Goal: Information Seeking & Learning: Learn about a topic

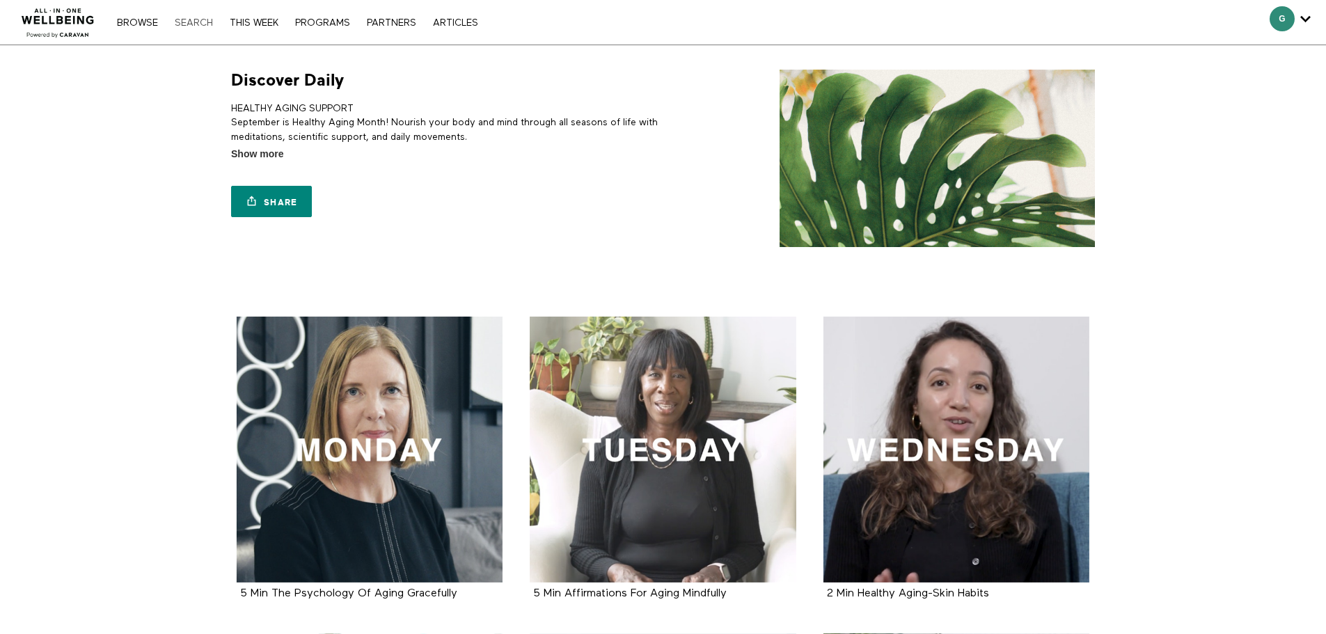
click at [191, 21] on link "Search" at bounding box center [194, 23] width 52 height 10
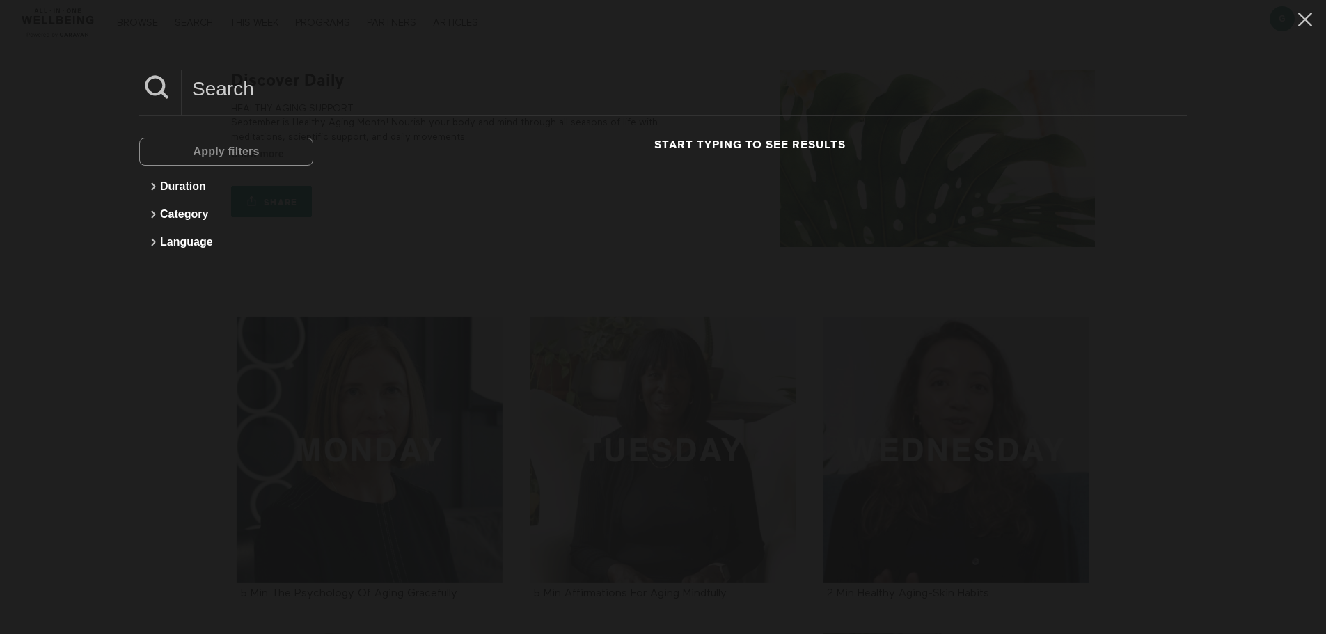
click at [375, 93] on input at bounding box center [684, 89] width 1005 height 38
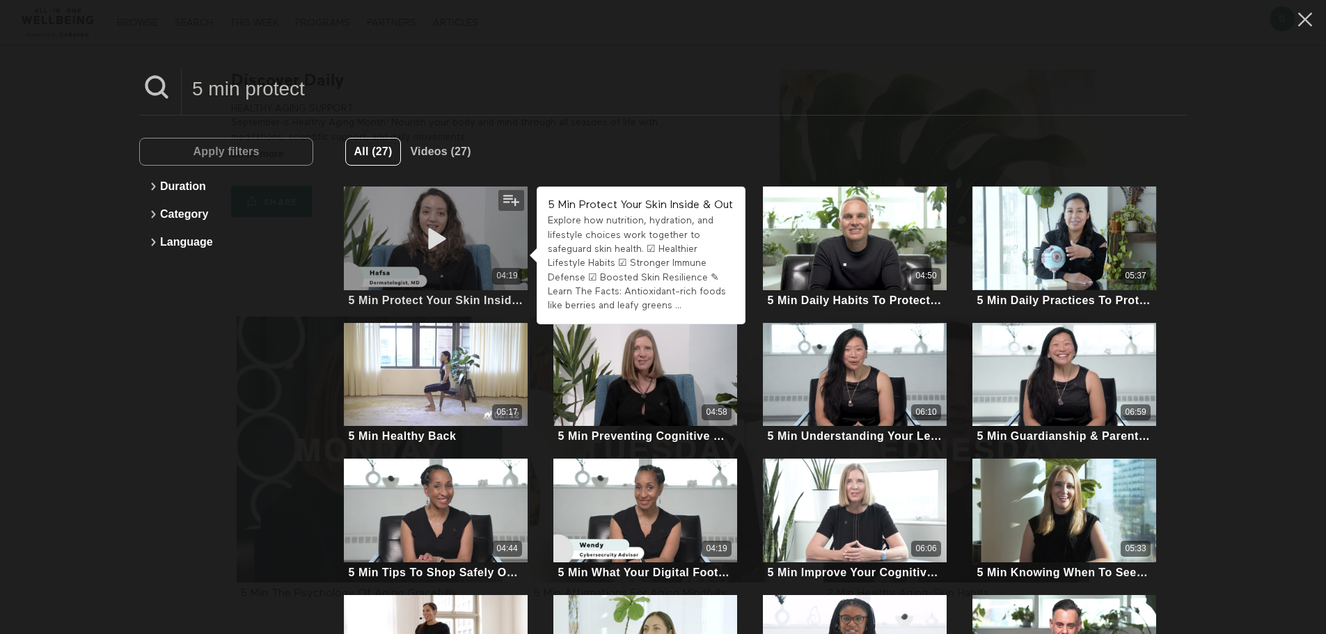
type input "5 min protect"
click at [444, 244] on icon at bounding box center [436, 238] width 42 height 24
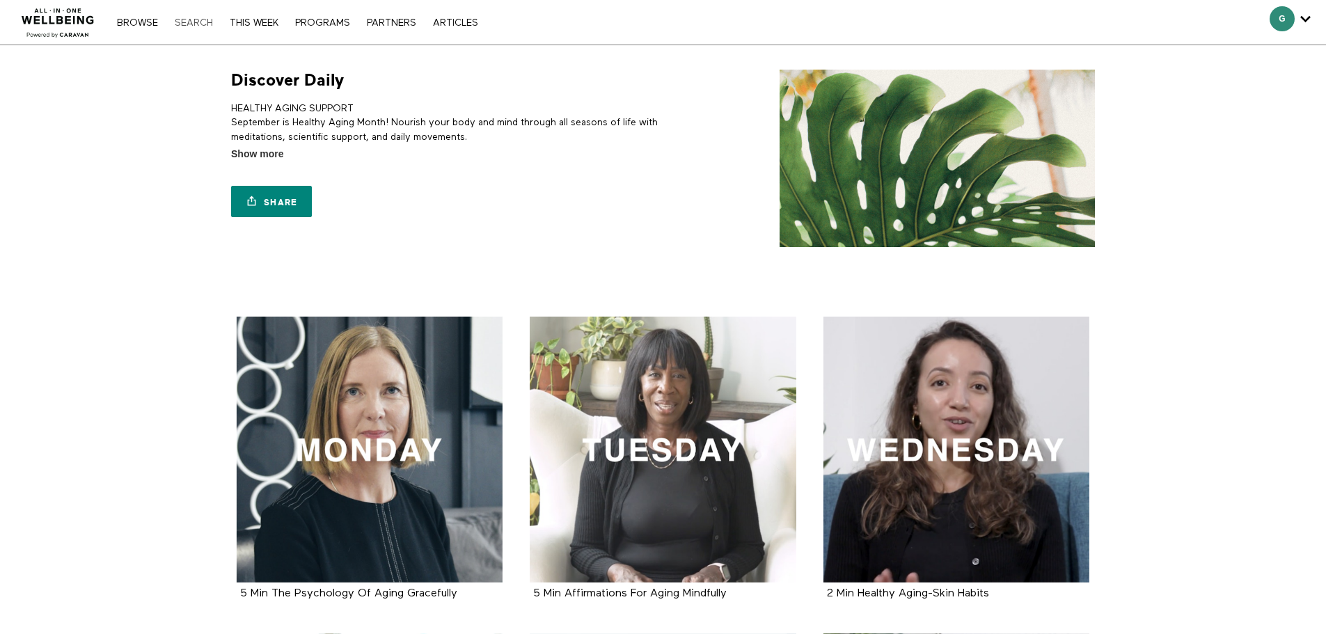
click at [196, 21] on link "Search" at bounding box center [194, 23] width 52 height 10
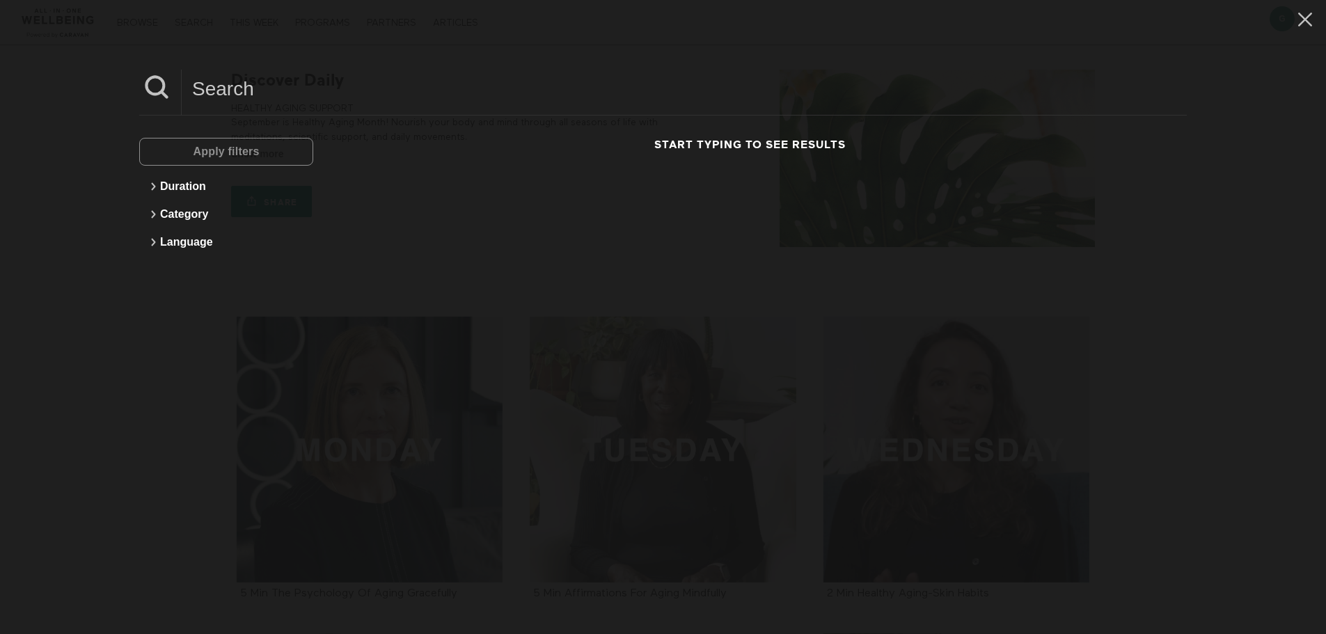
click at [279, 95] on input at bounding box center [684, 89] width 1005 height 38
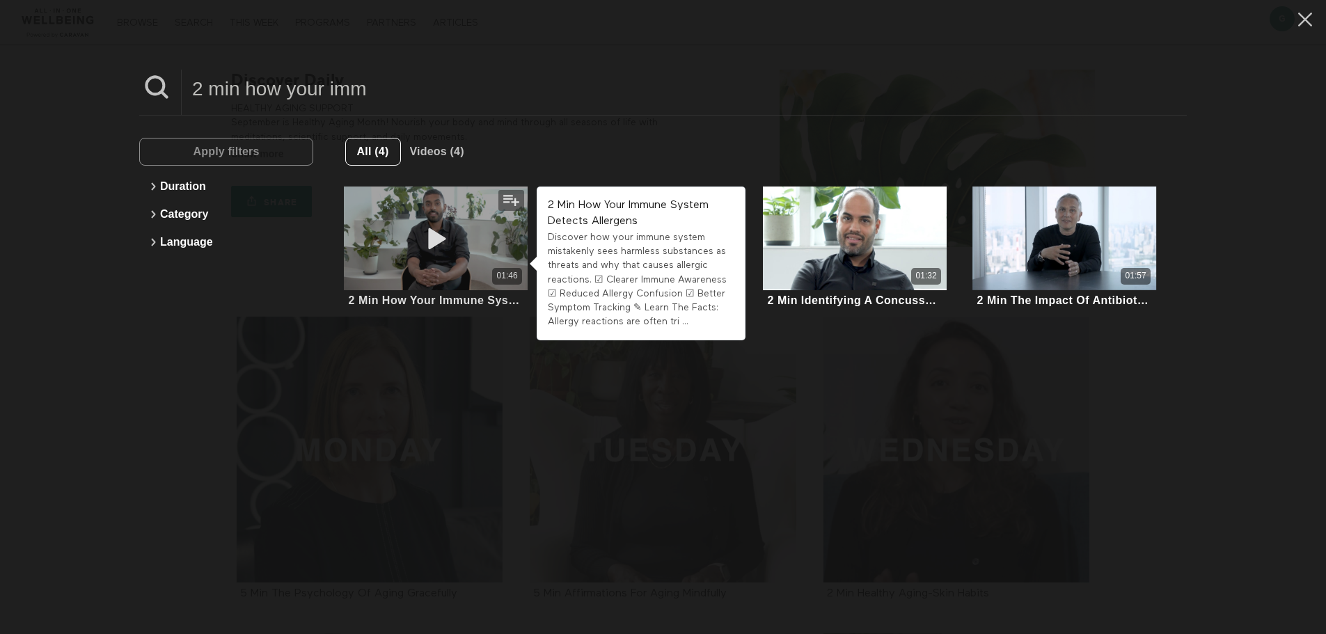
type input "2 min how your imm"
click at [433, 233] on icon at bounding box center [436, 238] width 42 height 24
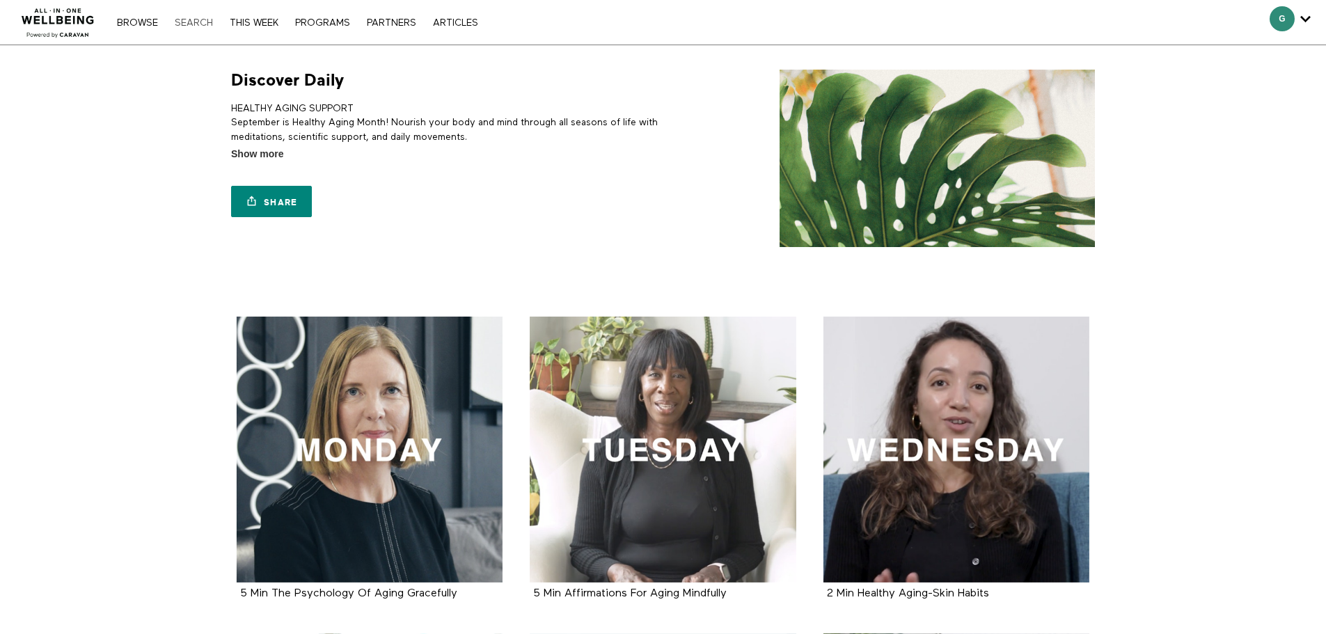
click at [198, 21] on link "Search" at bounding box center [194, 23] width 52 height 10
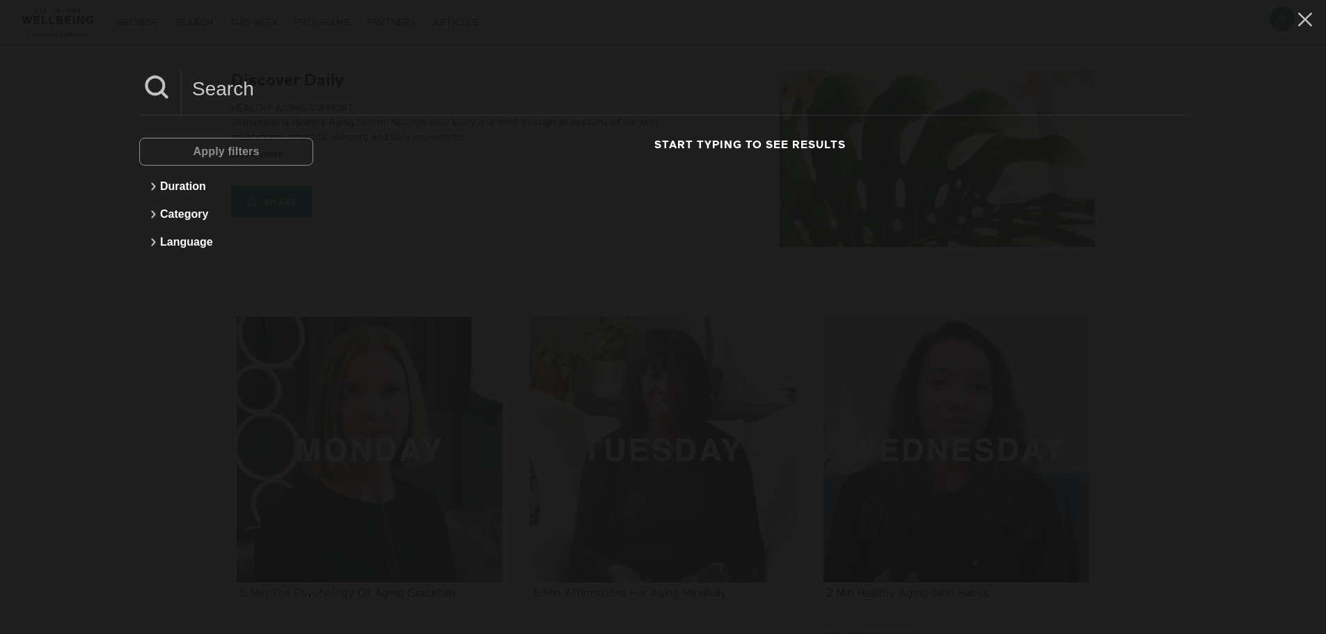
click at [242, 91] on input at bounding box center [684, 89] width 1005 height 38
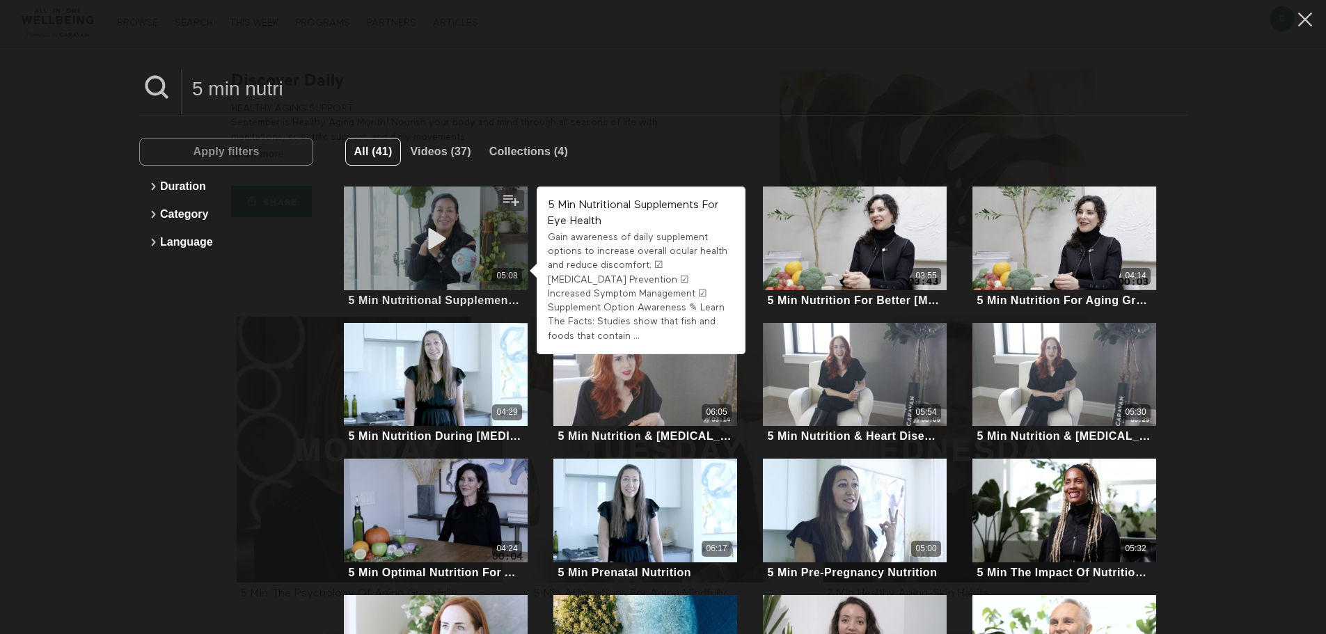
type input "5 min nutri"
click at [437, 248] on icon at bounding box center [436, 238] width 42 height 24
